Goal: Information Seeking & Learning: Learn about a topic

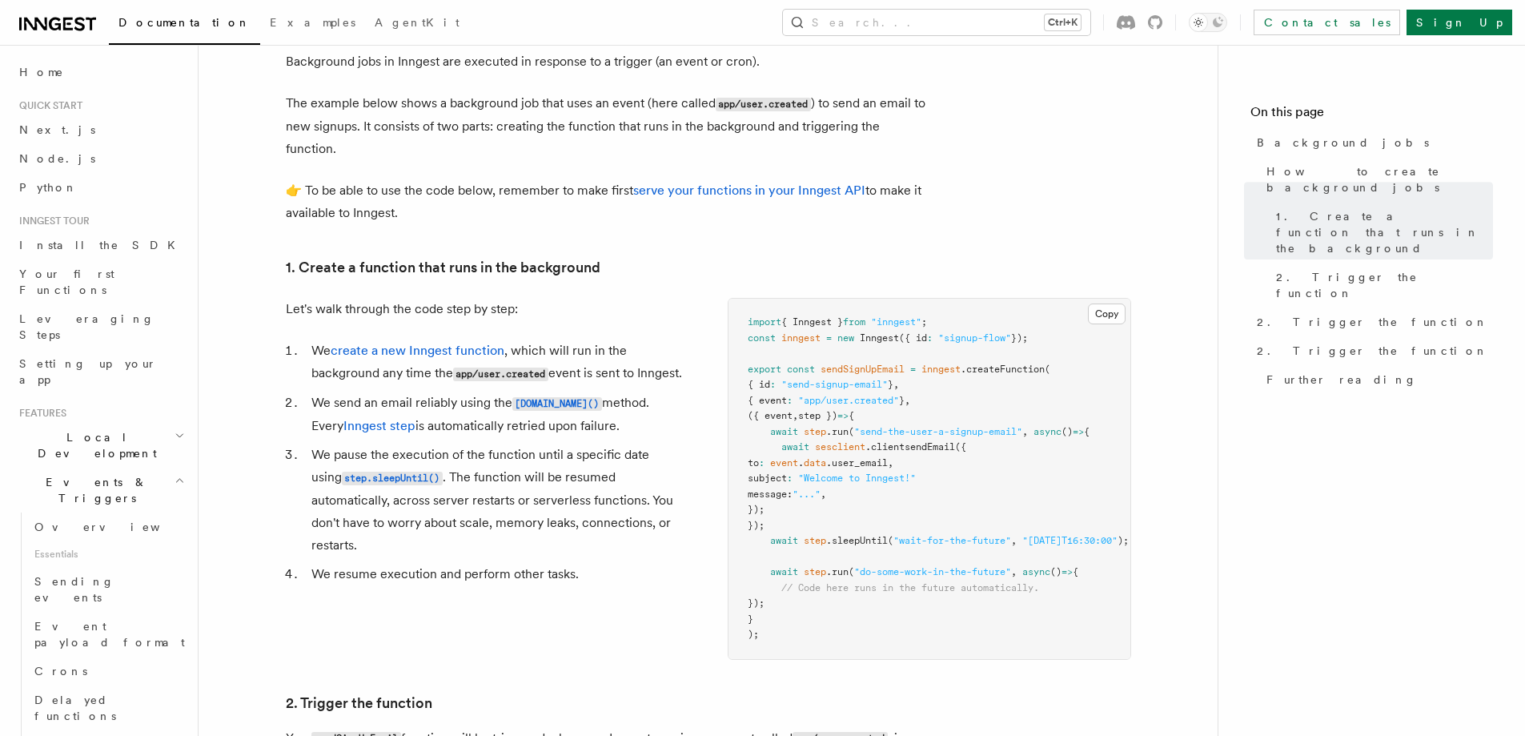
scroll to position [400, 0]
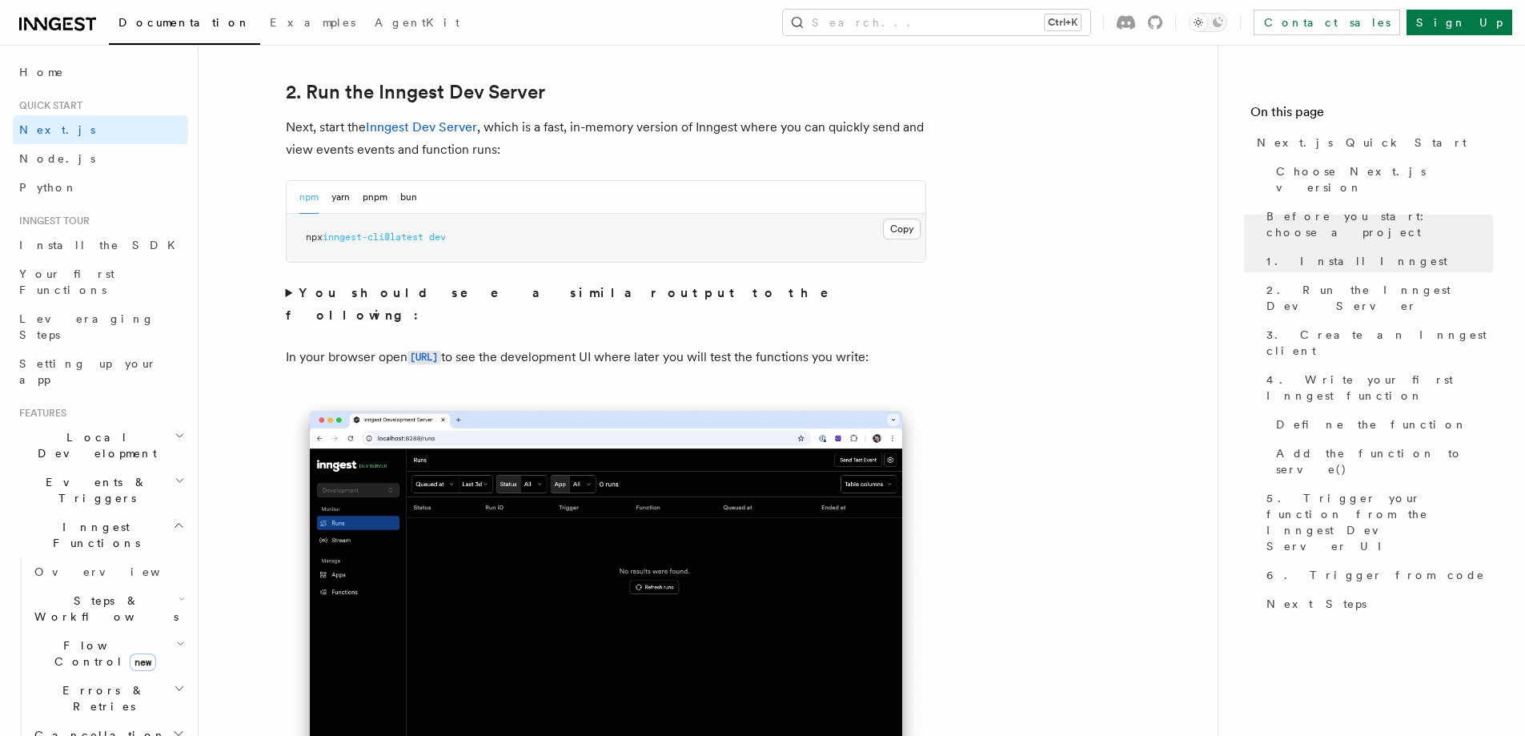
scroll to position [1121, 0]
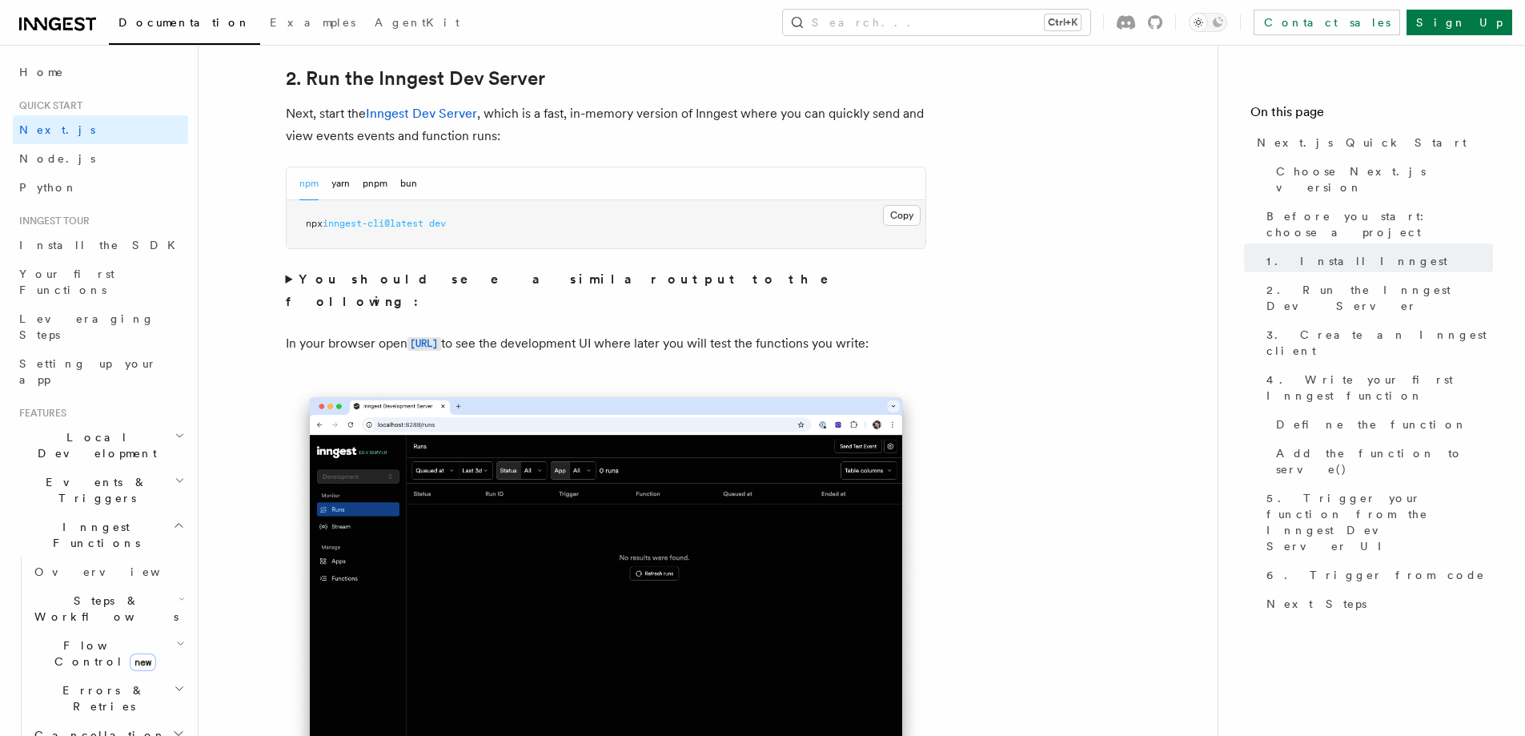
click at [287, 279] on summary "You should see a similar output to the following:" at bounding box center [606, 290] width 641 height 45
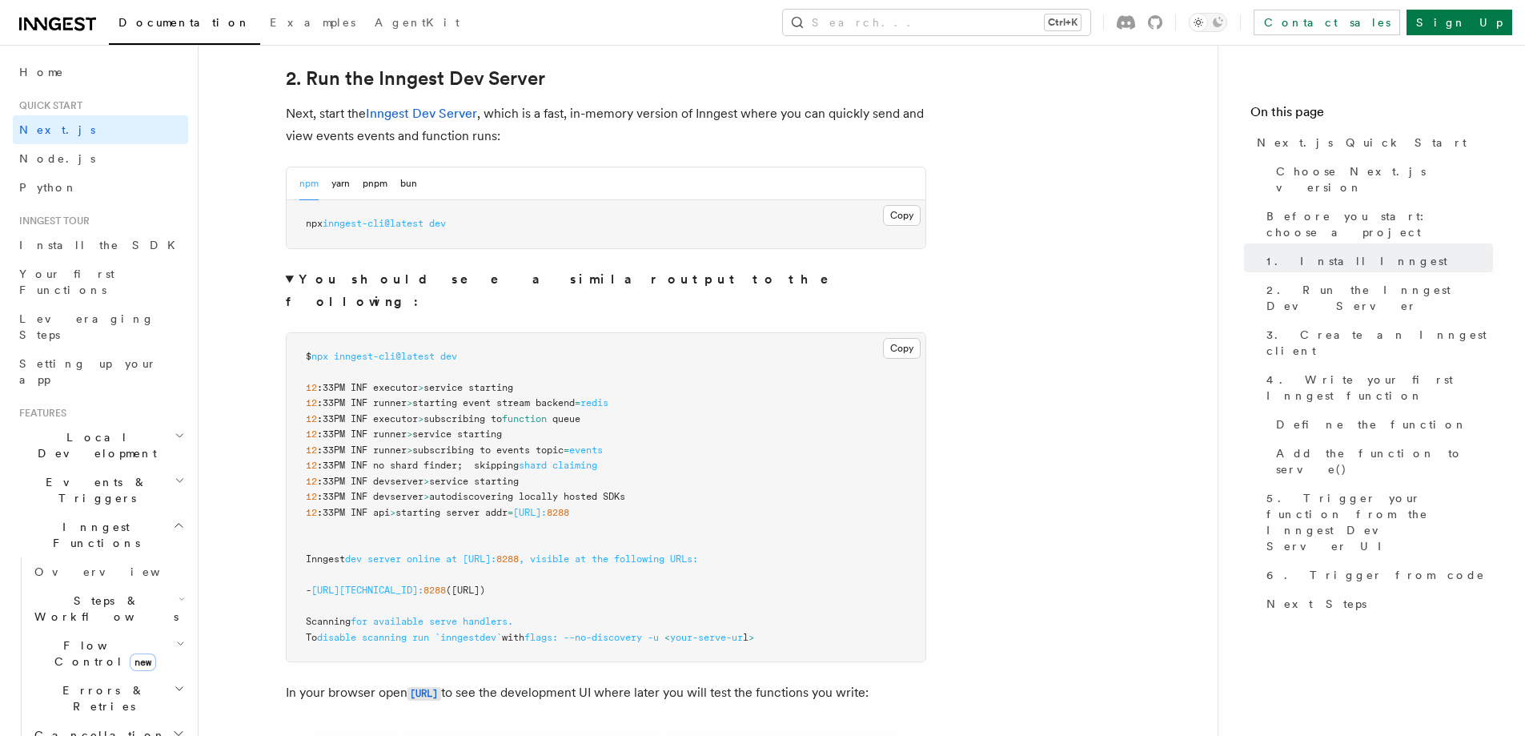
click at [287, 279] on summary "You should see a similar output to the following:" at bounding box center [606, 290] width 641 height 45
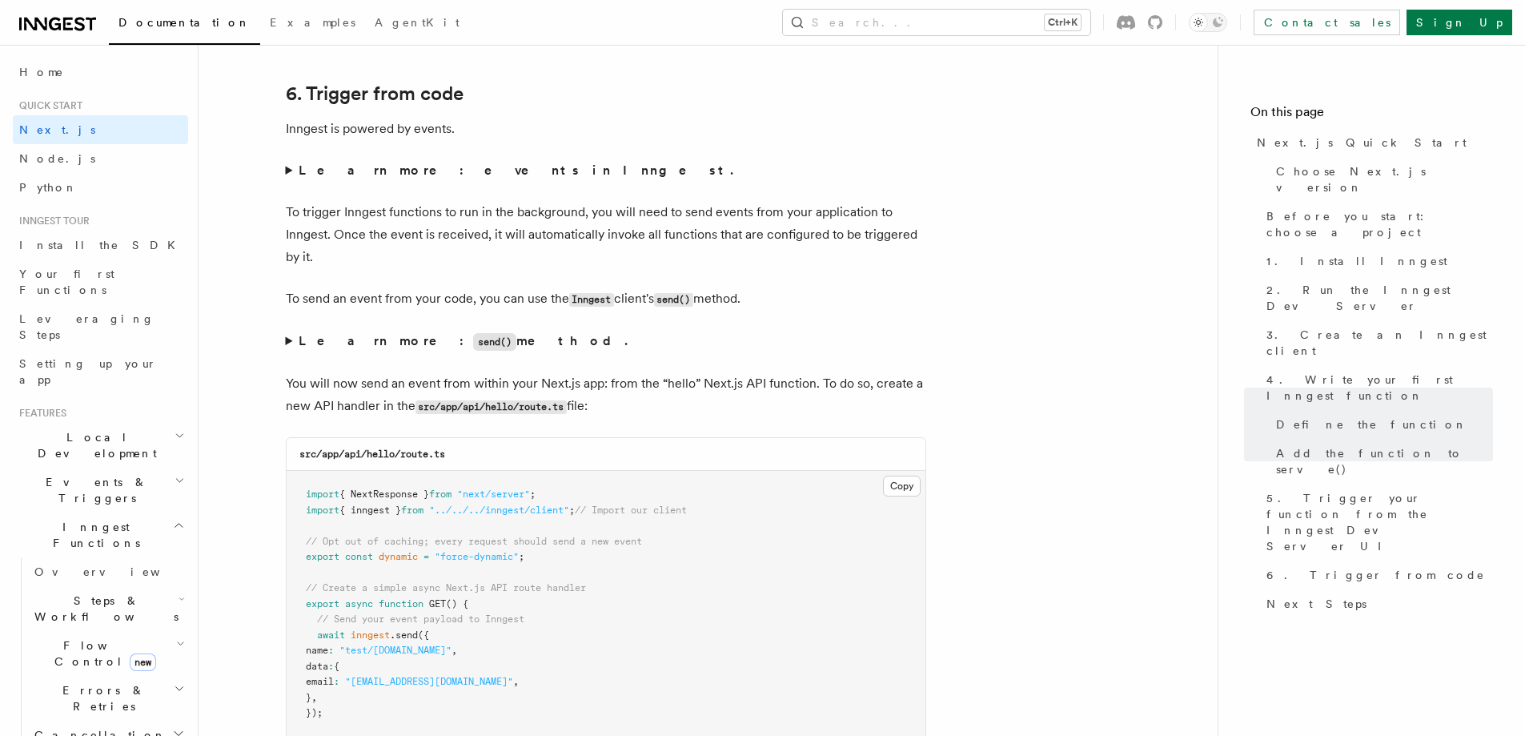
scroll to position [8086, 0]
click at [175, 474] on icon "button" at bounding box center [180, 480] width 10 height 13
click at [74, 657] on link "Crons" at bounding box center [108, 671] width 160 height 29
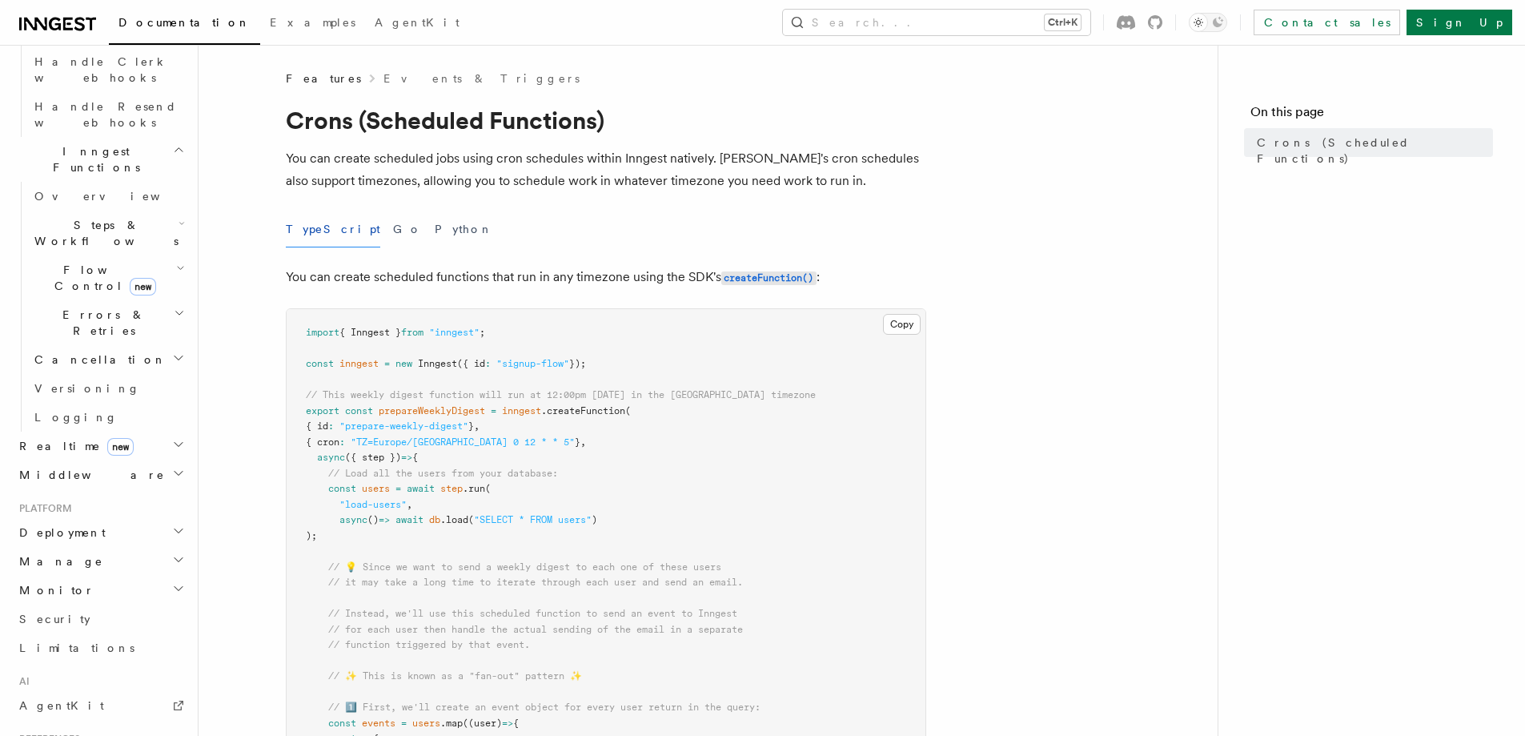
scroll to position [1170, 0]
click at [150, 508] on h2 "Deployment" at bounding box center [100, 522] width 175 height 29
click at [153, 508] on h2 "Deployment" at bounding box center [100, 522] width 175 height 29
drag, startPoint x: 1454, startPoint y: 16, endPoint x: 1472, endPoint y: 21, distance: 19.0
click at [1454, 16] on div "Contact sales Sign Up" at bounding box center [1383, 23] width 259 height 26
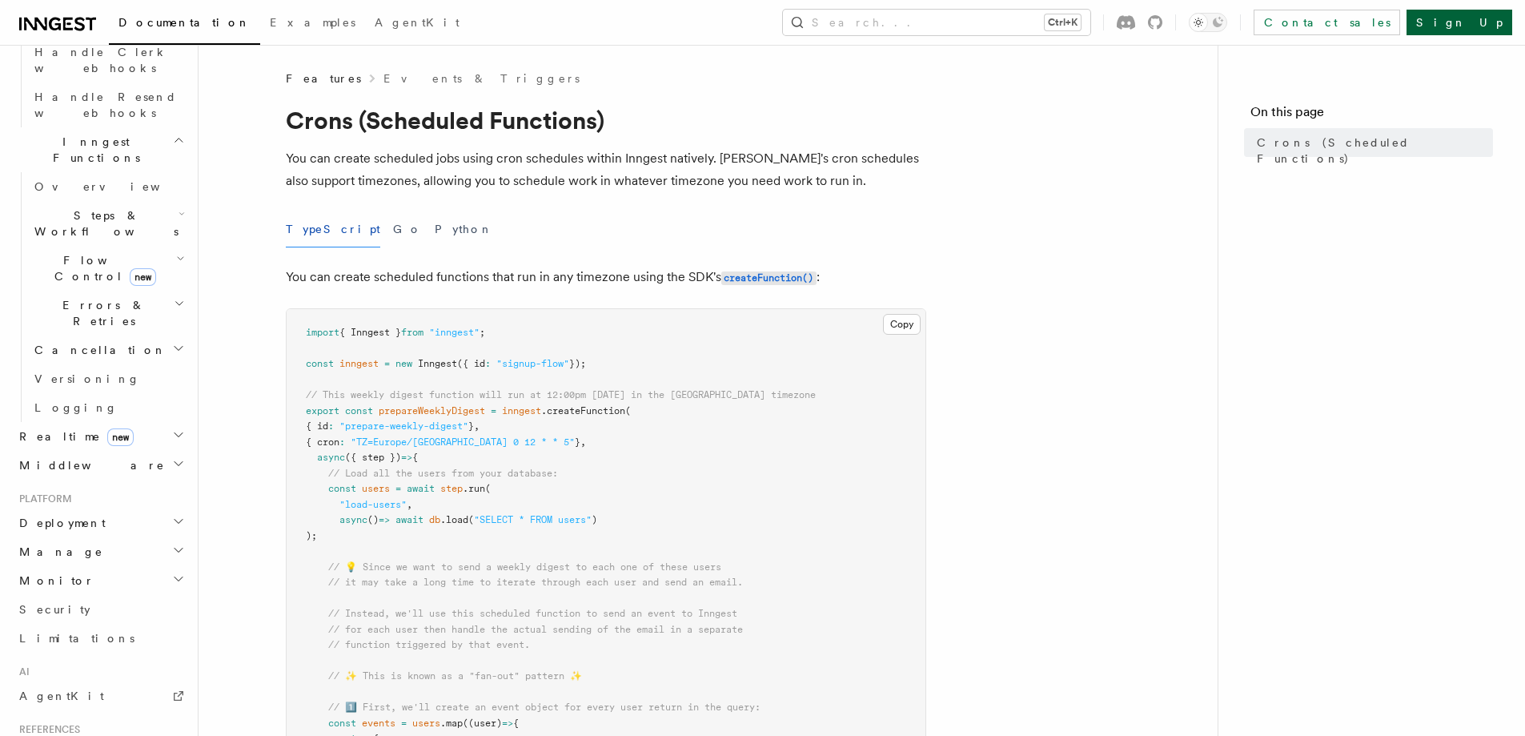
click at [1474, 21] on link "Sign Up" at bounding box center [1460, 23] width 106 height 26
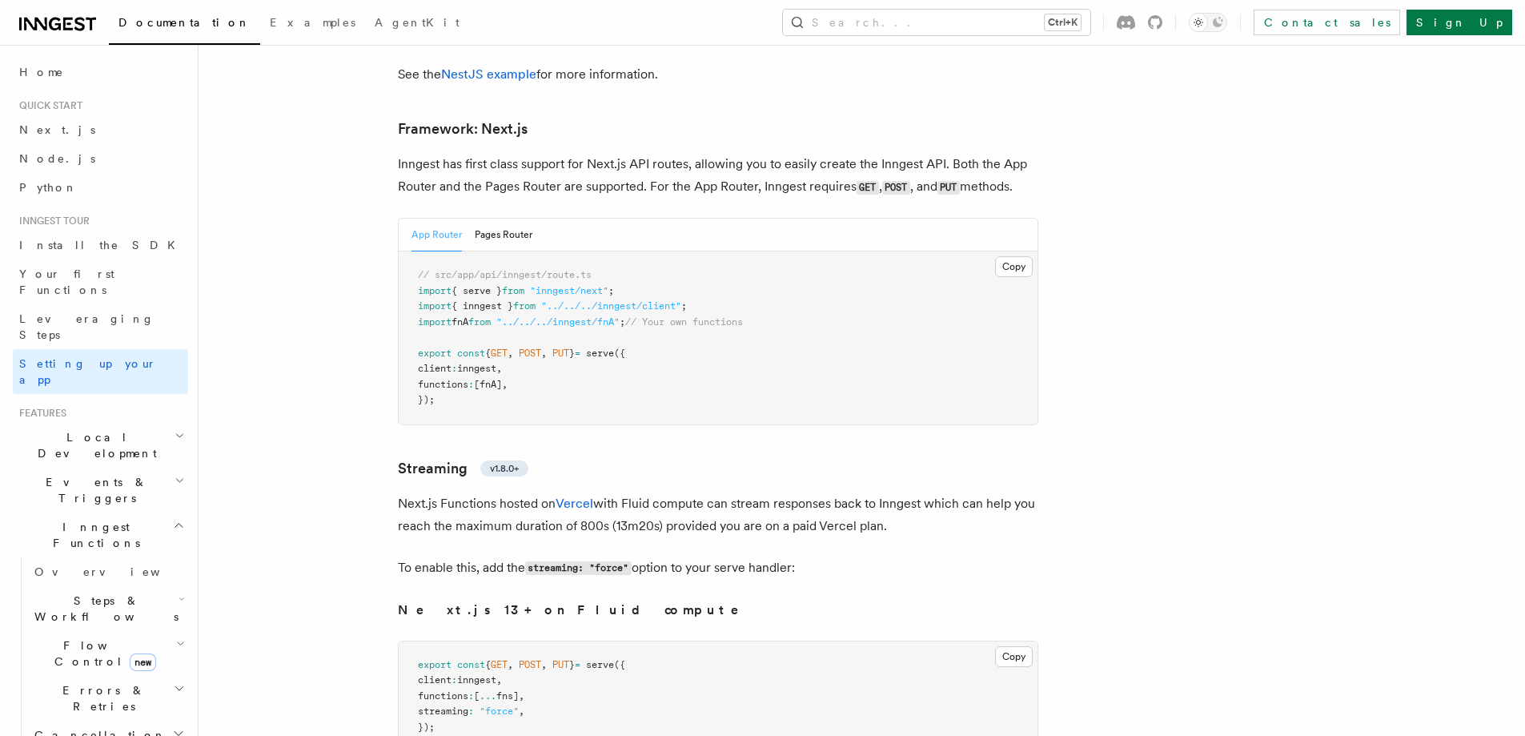
scroll to position [9797, 0]
